Goal: Transaction & Acquisition: Purchase product/service

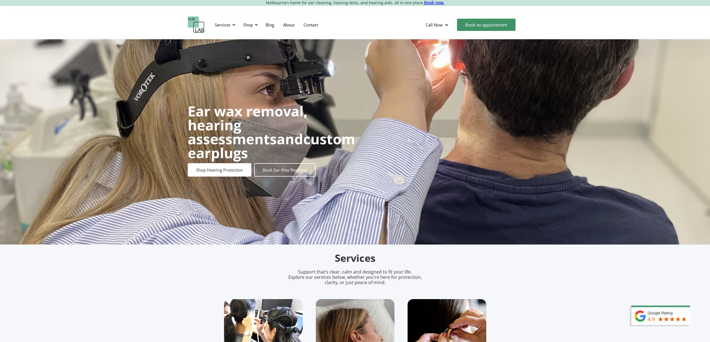
scroll to position [0, 0]
click at [231, 23] on div "Services" at bounding box center [224, 24] width 26 height 17
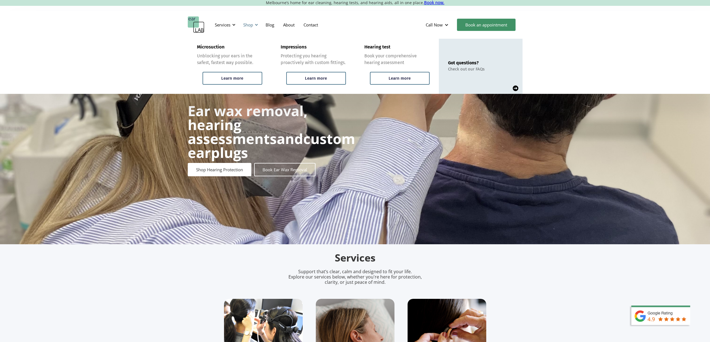
click at [255, 24] on div at bounding box center [256, 25] width 4 height 4
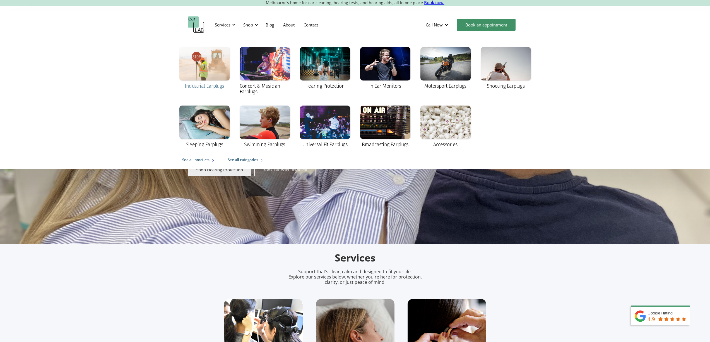
click at [211, 73] on div at bounding box center [204, 63] width 50 height 33
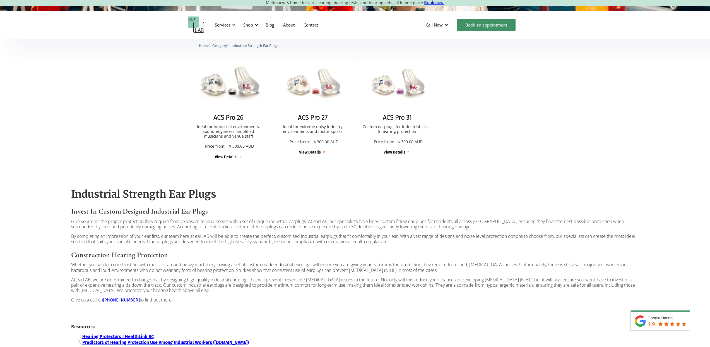
scroll to position [142, 0]
click at [230, 93] on img at bounding box center [228, 85] width 90 height 62
